Goal: Transaction & Acquisition: Purchase product/service

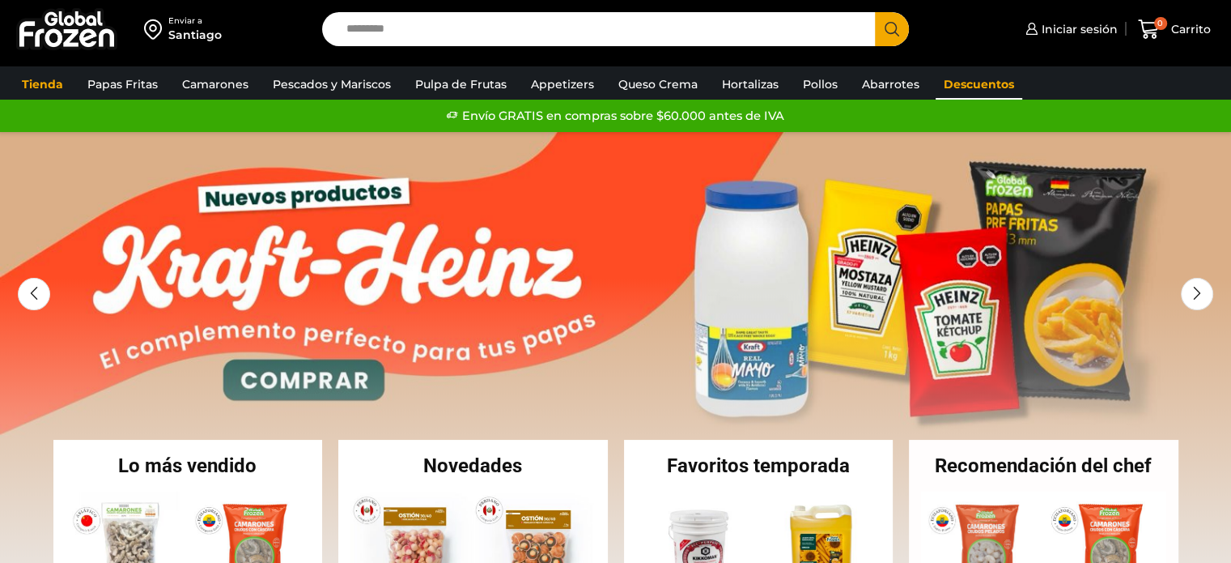
click at [970, 70] on link "Descuentos" at bounding box center [979, 84] width 87 height 31
click at [976, 86] on link "Descuentos" at bounding box center [979, 84] width 87 height 31
